Goal: Information Seeking & Learning: Understand process/instructions

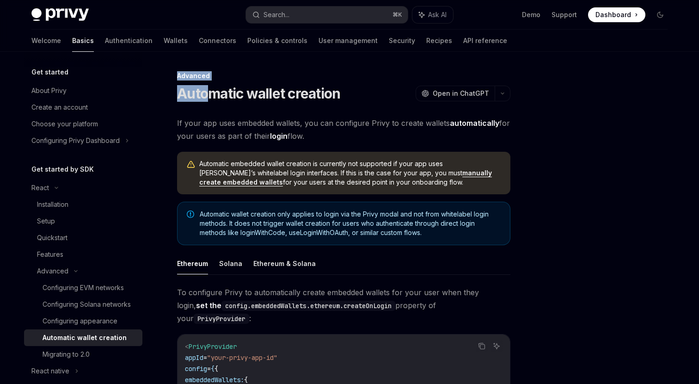
drag, startPoint x: 172, startPoint y: 74, endPoint x: 211, endPoint y: 90, distance: 42.3
click at [211, 90] on h1 "Automatic wallet creation" at bounding box center [258, 93] width 163 height 17
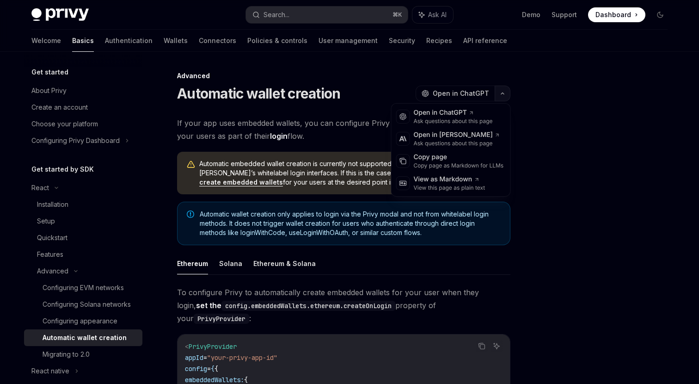
click at [503, 97] on button "button" at bounding box center [503, 94] width 16 height 16
click at [478, 163] on div "Copy page as Markdown for LLMs" at bounding box center [459, 165] width 90 height 7
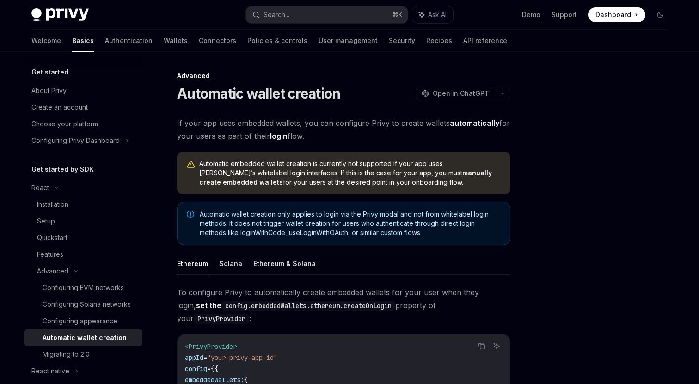
click at [565, 185] on div at bounding box center [605, 227] width 141 height 314
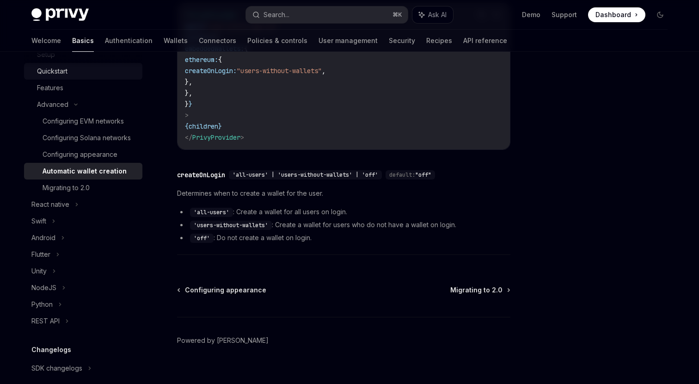
scroll to position [166, 0]
click at [59, 318] on div "REST API" at bounding box center [45, 321] width 28 height 11
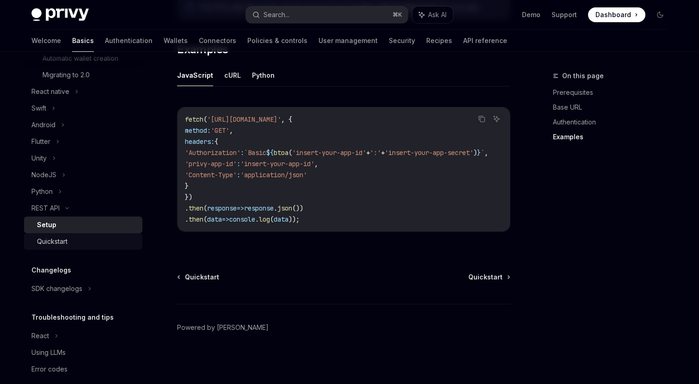
click at [111, 242] on div "Quickstart" at bounding box center [87, 241] width 100 height 11
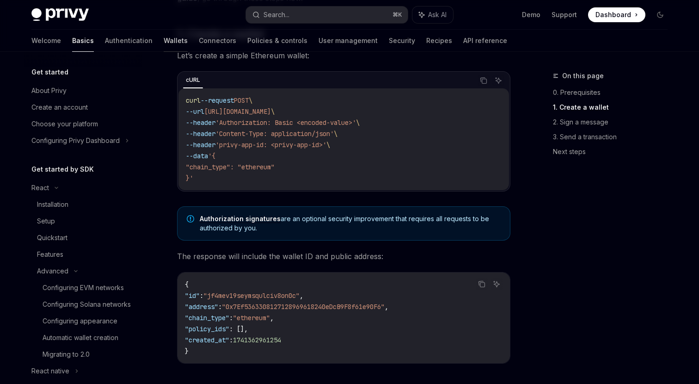
click at [164, 33] on link "Wallets" at bounding box center [176, 41] width 24 height 22
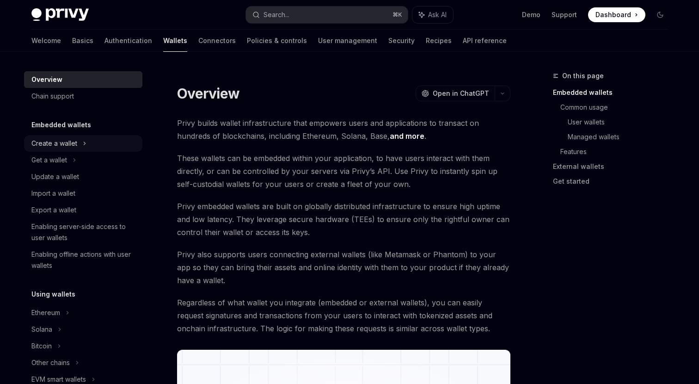
click at [70, 138] on div "Create a wallet" at bounding box center [54, 143] width 46 height 11
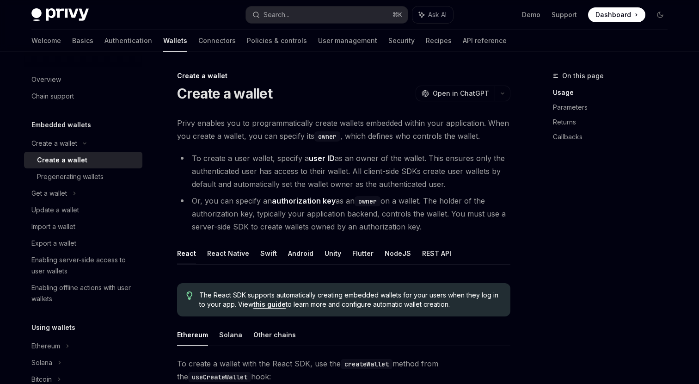
click at [203, 159] on li "To create a user wallet, specify a user ID as an owner of the wallet. This ensu…" at bounding box center [343, 171] width 333 height 39
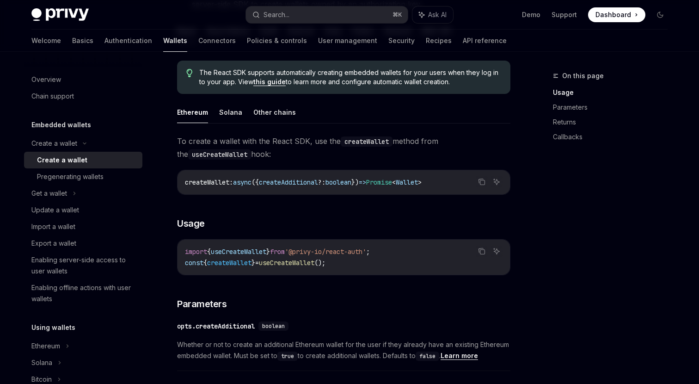
scroll to position [225, 0]
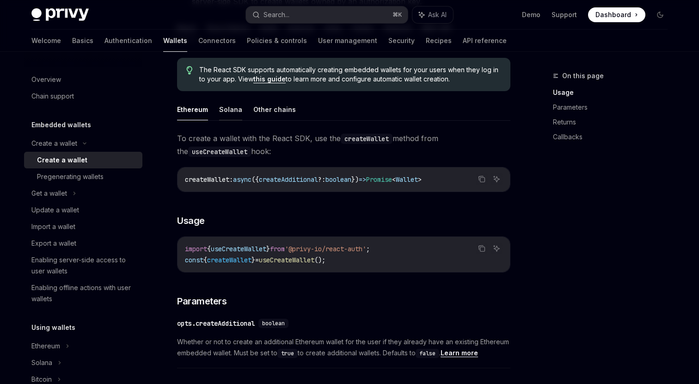
click at [228, 110] on button "Solana" at bounding box center [230, 109] width 23 height 22
type textarea "*"
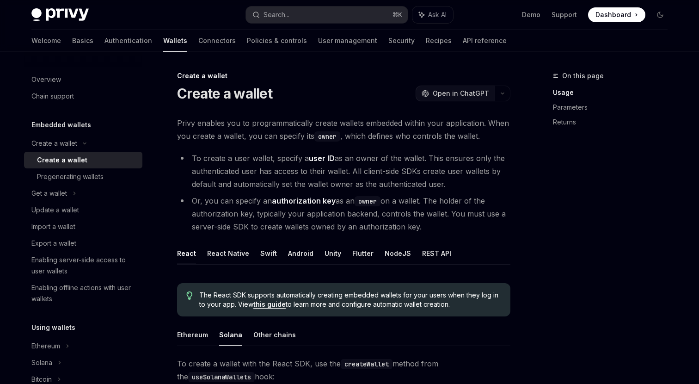
click at [460, 94] on span "Open in ChatGPT" at bounding box center [461, 93] width 56 height 9
